Goal: Task Accomplishment & Management: Manage account settings

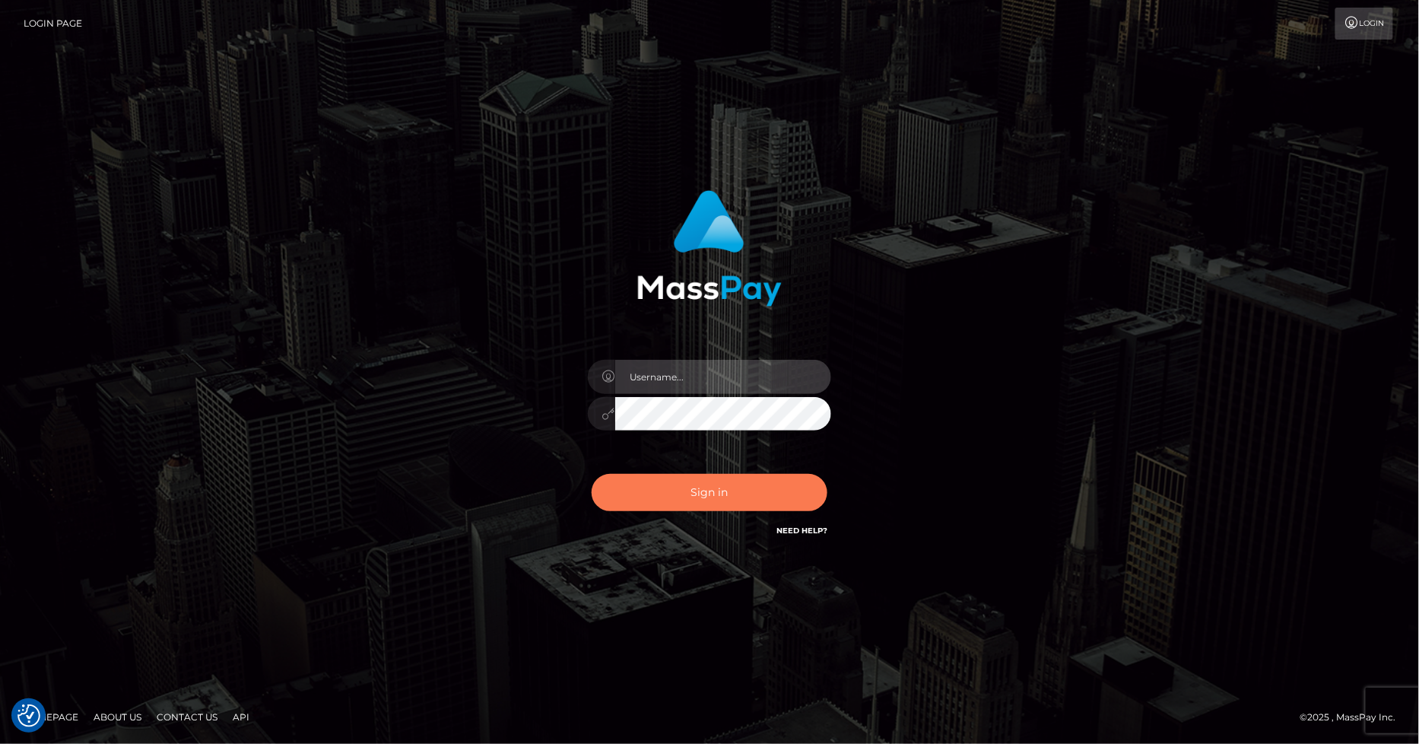
type input "marvin.ace"
click at [710, 487] on button "Sign in" at bounding box center [710, 492] width 236 height 37
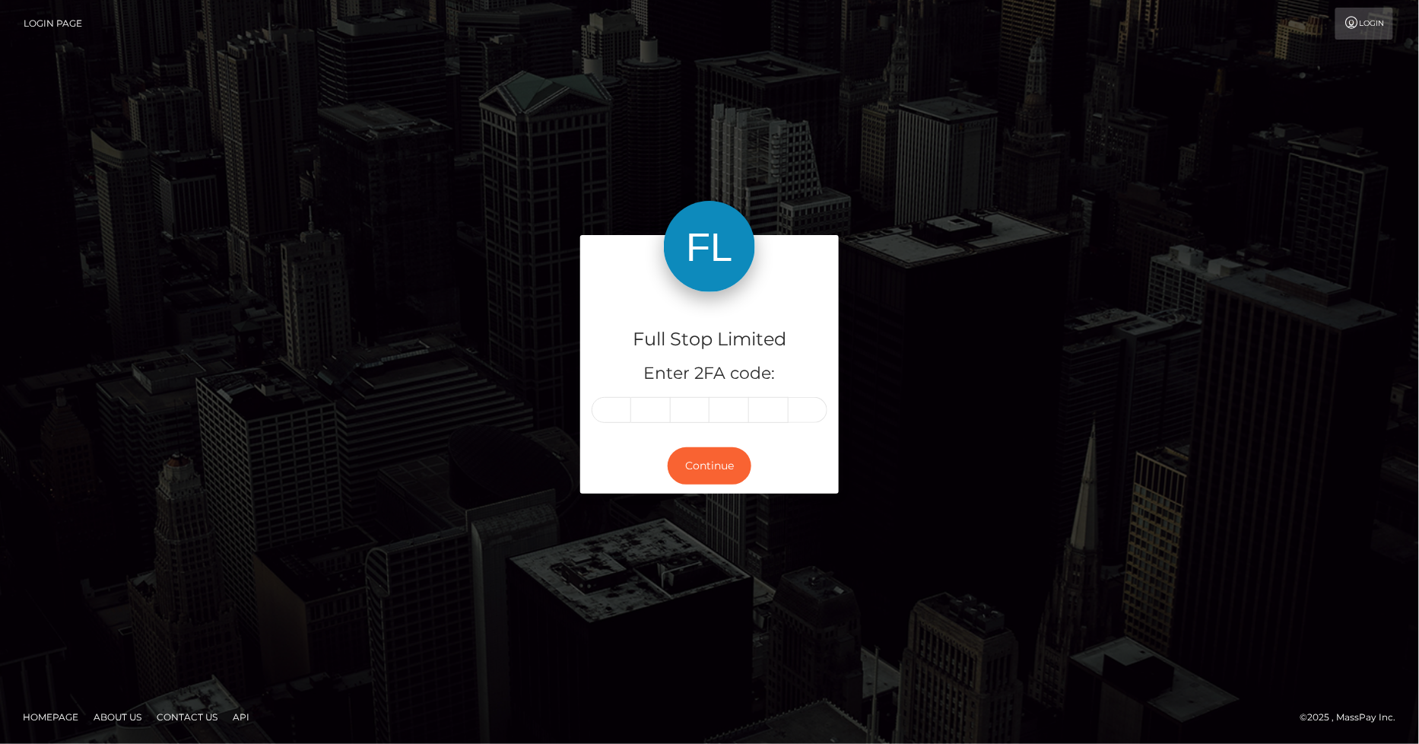
click at [615, 413] on input "text" at bounding box center [612, 410] width 40 height 26
type input "6"
type input "0"
type input "3"
type input "6"
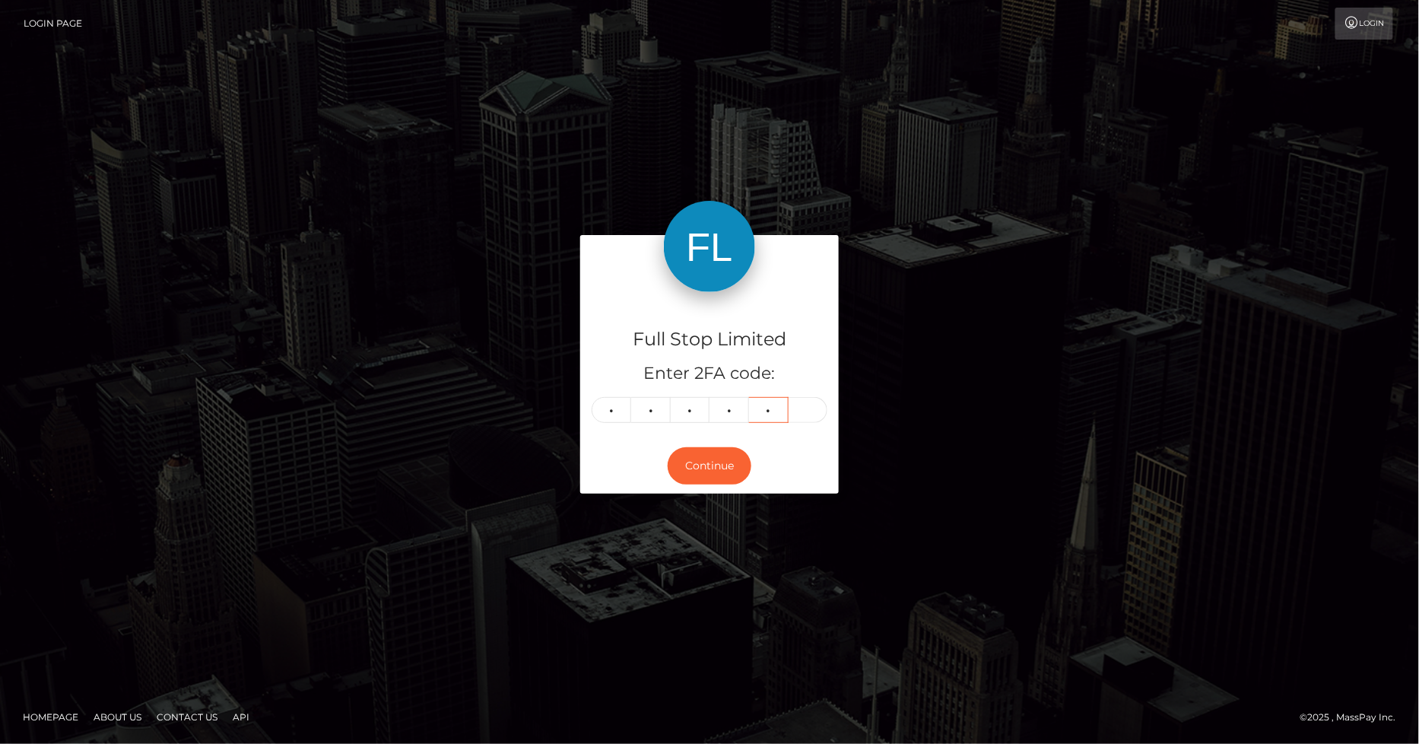
type input "1"
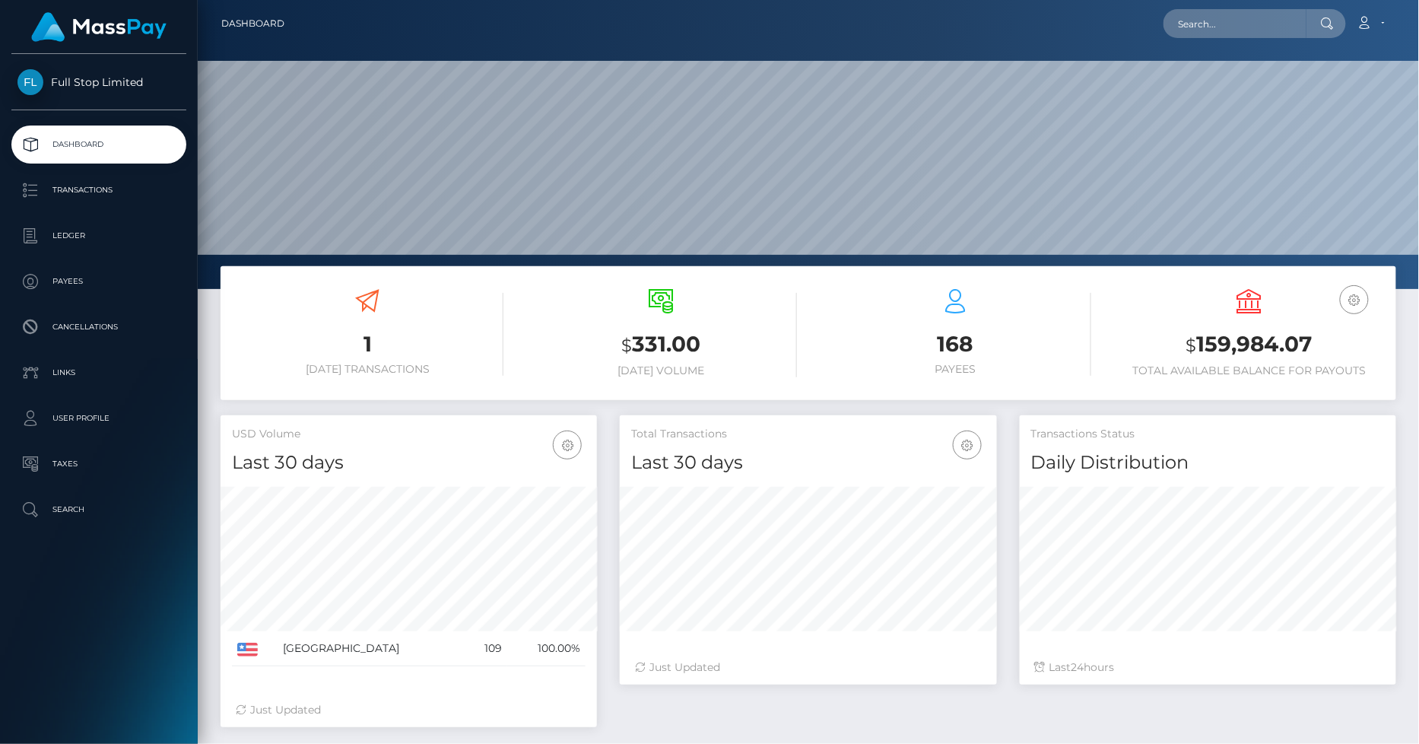
scroll to position [269, 376]
drag, startPoint x: 1311, startPoint y: 343, endPoint x: 1199, endPoint y: 343, distance: 111.8
click at [1199, 343] on h3 "$ 159,984.07" at bounding box center [1250, 344] width 272 height 31
copy h3 "159,984.07"
